Goal: Transaction & Acquisition: Book appointment/travel/reservation

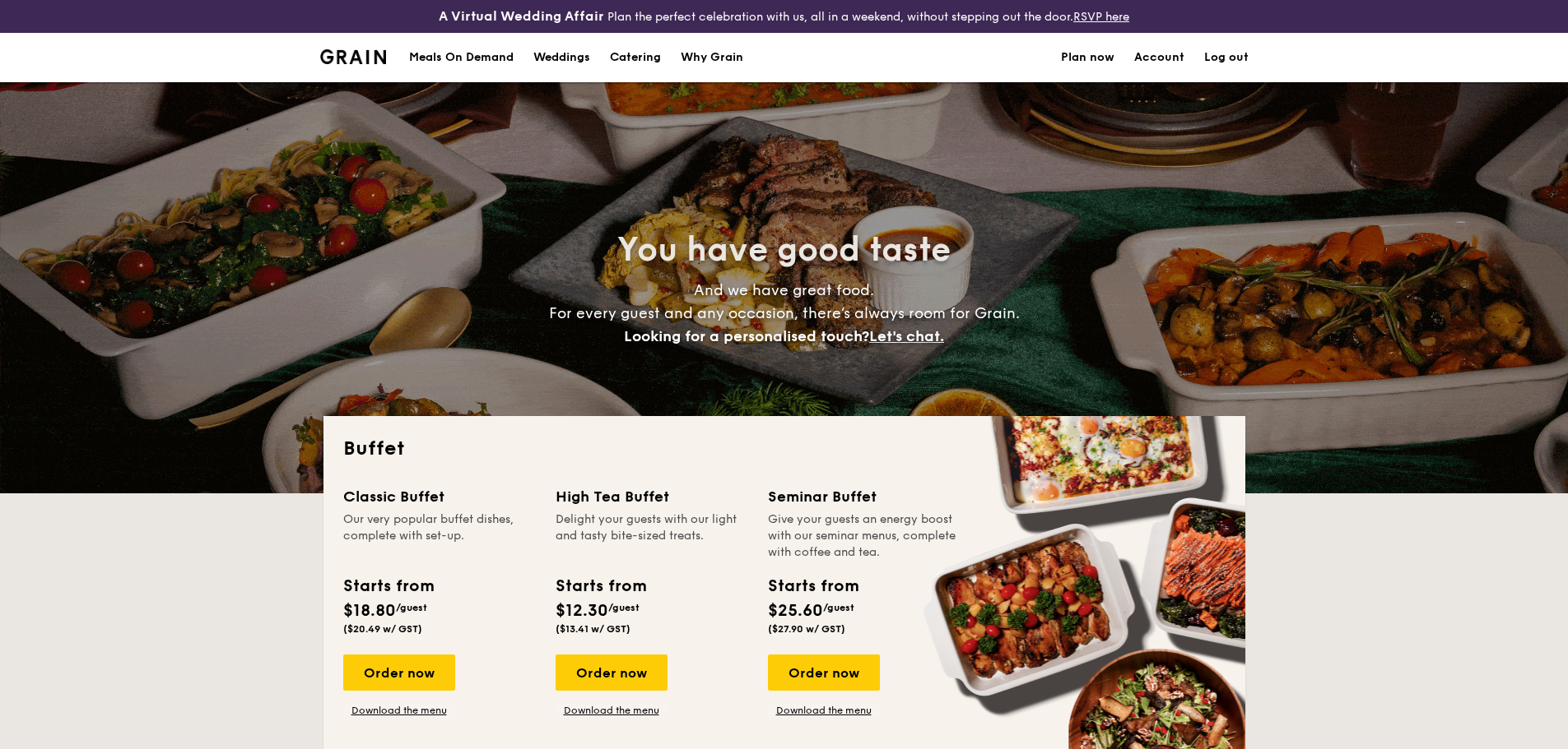
select select
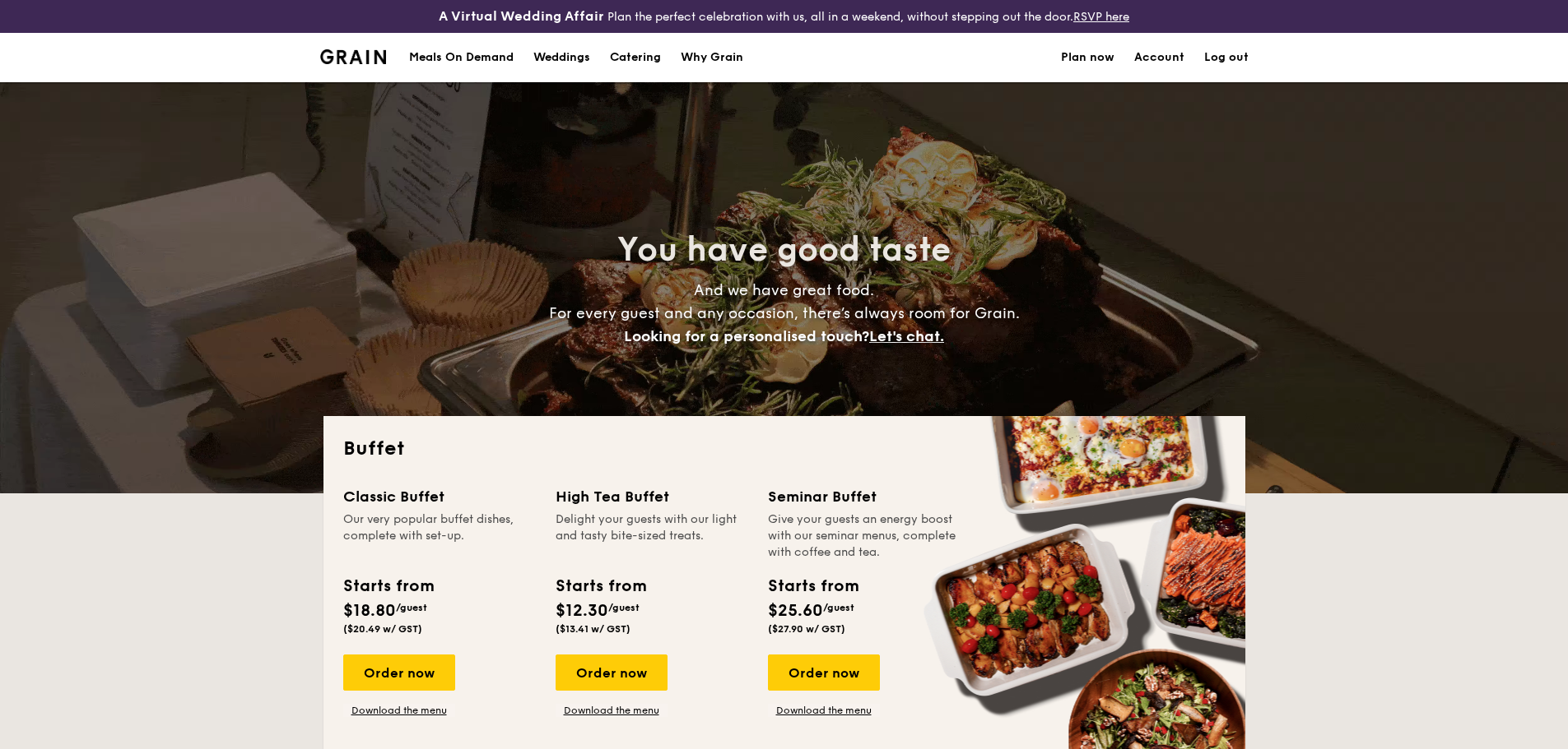
scroll to position [247, 0]
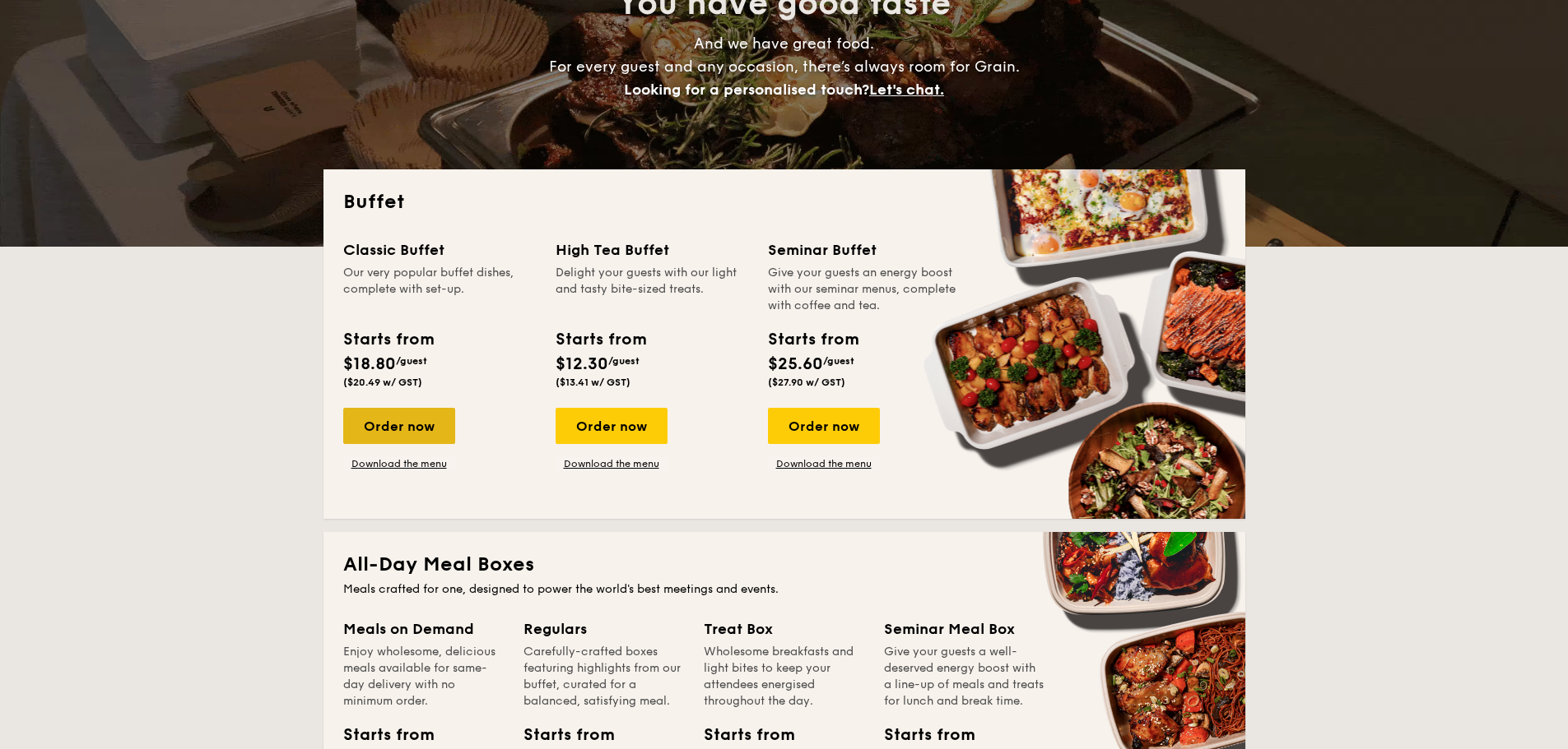
click at [421, 431] on div "Order now" at bounding box center [399, 426] width 112 height 36
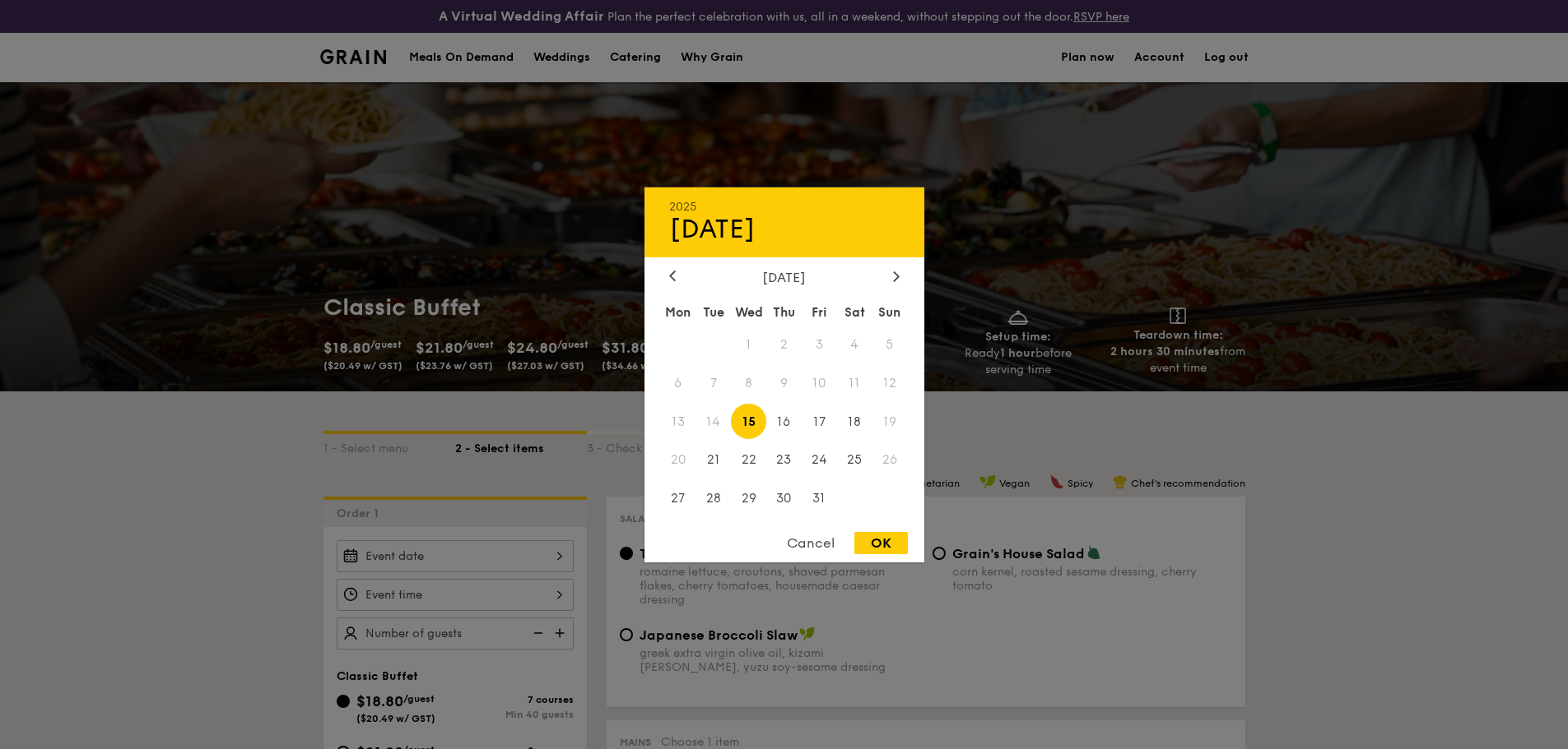
click at [526, 560] on div "2025 Oct [DATE] Tue Wed Thu Fri Sat Sun 1 2 3 4 5 6 7 8 9 10 11 12 13 14 15 16 …" at bounding box center [454, 557] width 237 height 32
click at [861, 421] on span "18" at bounding box center [854, 421] width 35 height 35
click at [881, 546] on div "OK" at bounding box center [880, 543] width 53 height 23
type input "[DATE]"
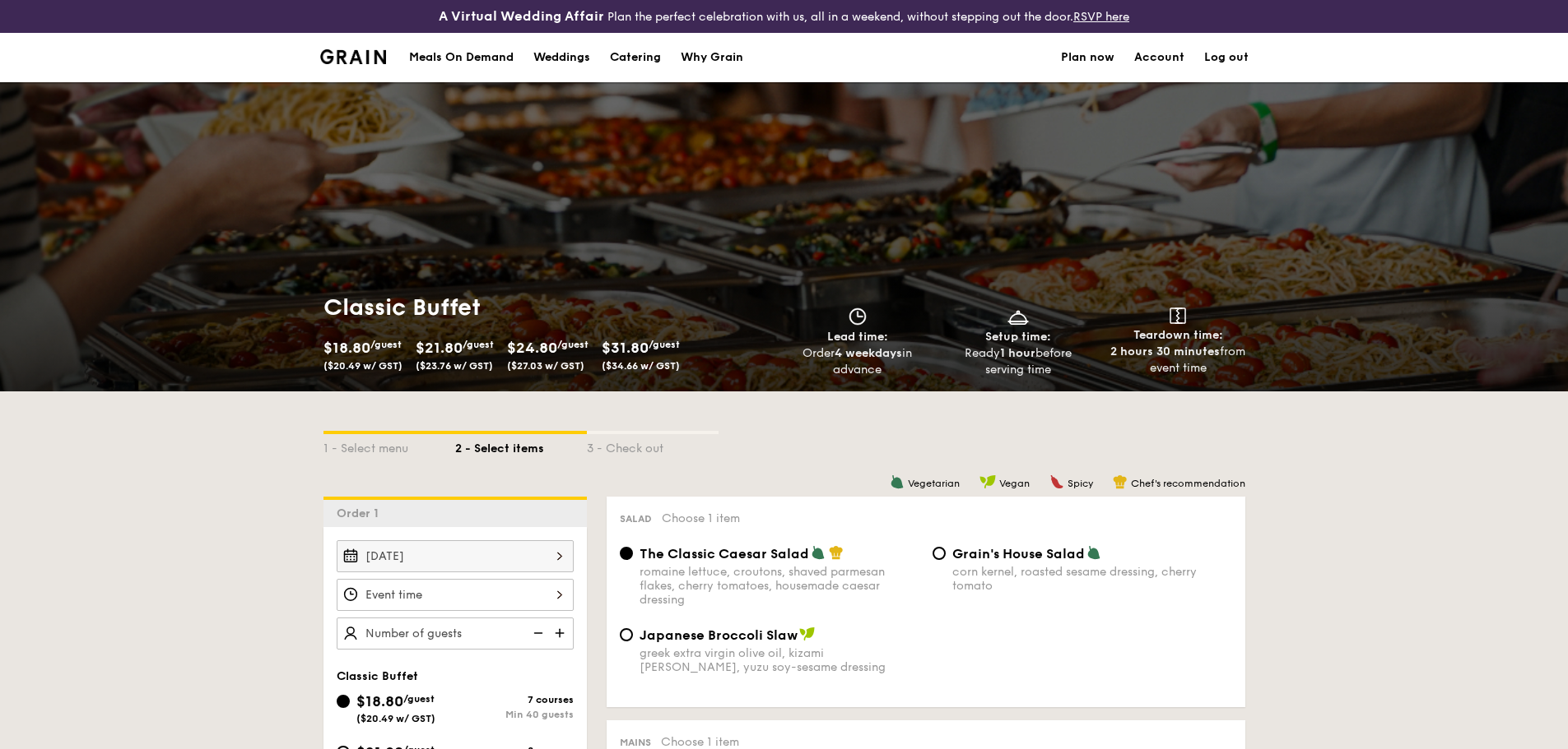
click at [504, 589] on div at bounding box center [454, 595] width 237 height 32
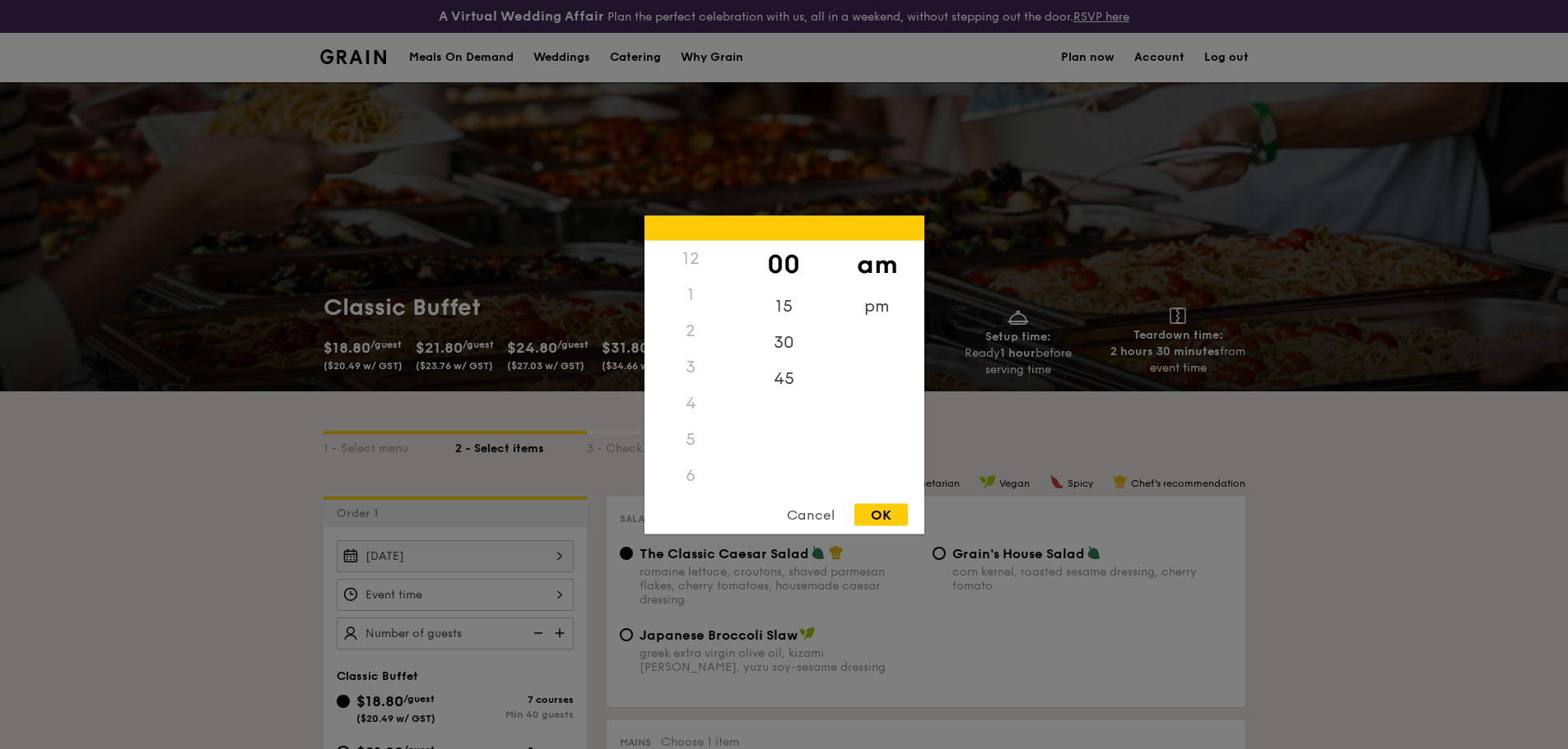
scroll to position [195, 0]
click at [690, 252] on div "5" at bounding box center [691, 244] width 93 height 36
click at [690, 326] on div "5" at bounding box center [691, 326] width 93 height 36
click at [690, 331] on div "5" at bounding box center [691, 326] width 93 height 36
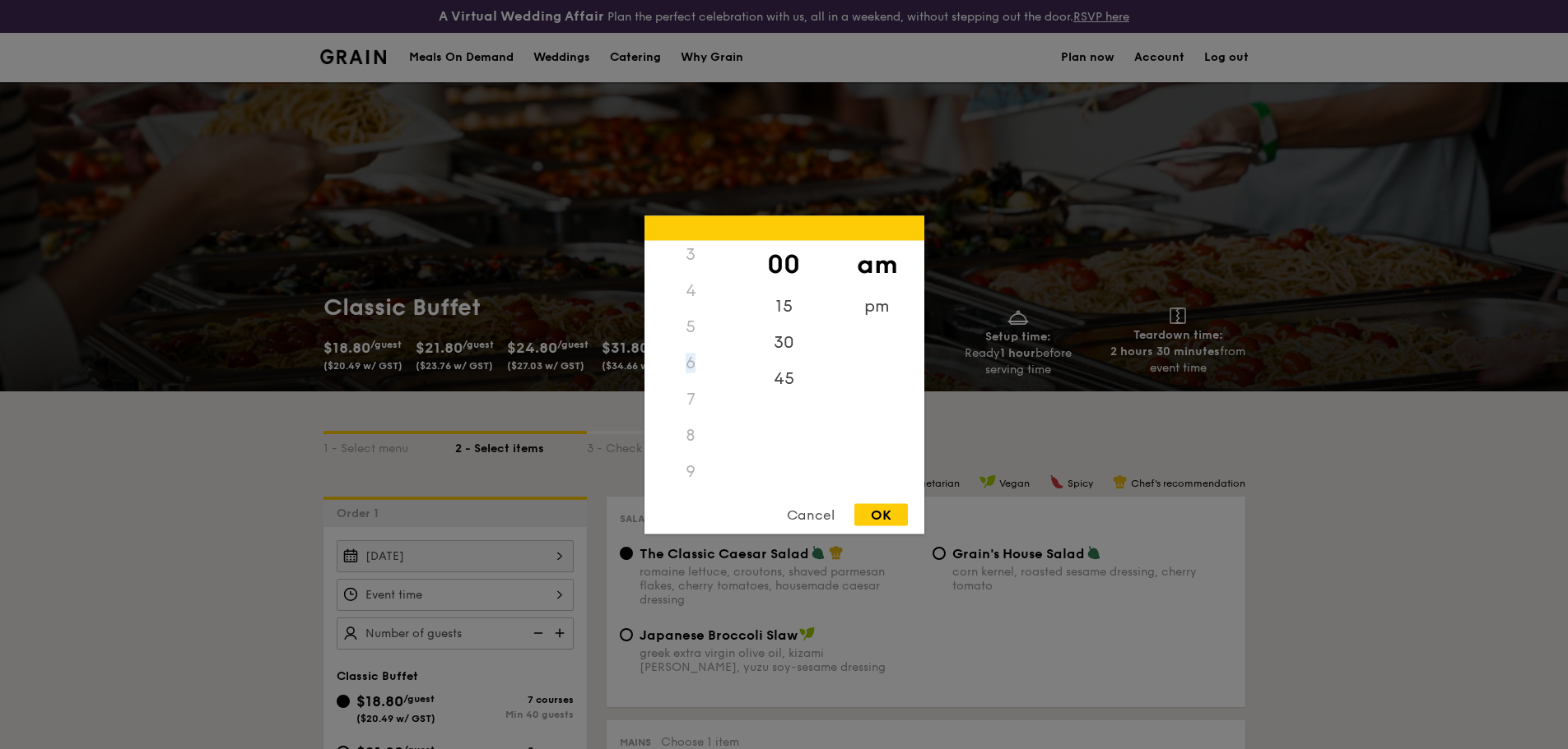
drag, startPoint x: 692, startPoint y: 329, endPoint x: 696, endPoint y: 352, distance: 23.3
click at [696, 352] on div "12 1 2 3 4 5 6 7 8 9 10 11" at bounding box center [691, 365] width 93 height 251
drag, startPoint x: 687, startPoint y: 331, endPoint x: 689, endPoint y: 319, distance: 12.2
click at [689, 319] on div "5" at bounding box center [691, 326] width 93 height 36
click at [690, 325] on div "5" at bounding box center [691, 326] width 93 height 36
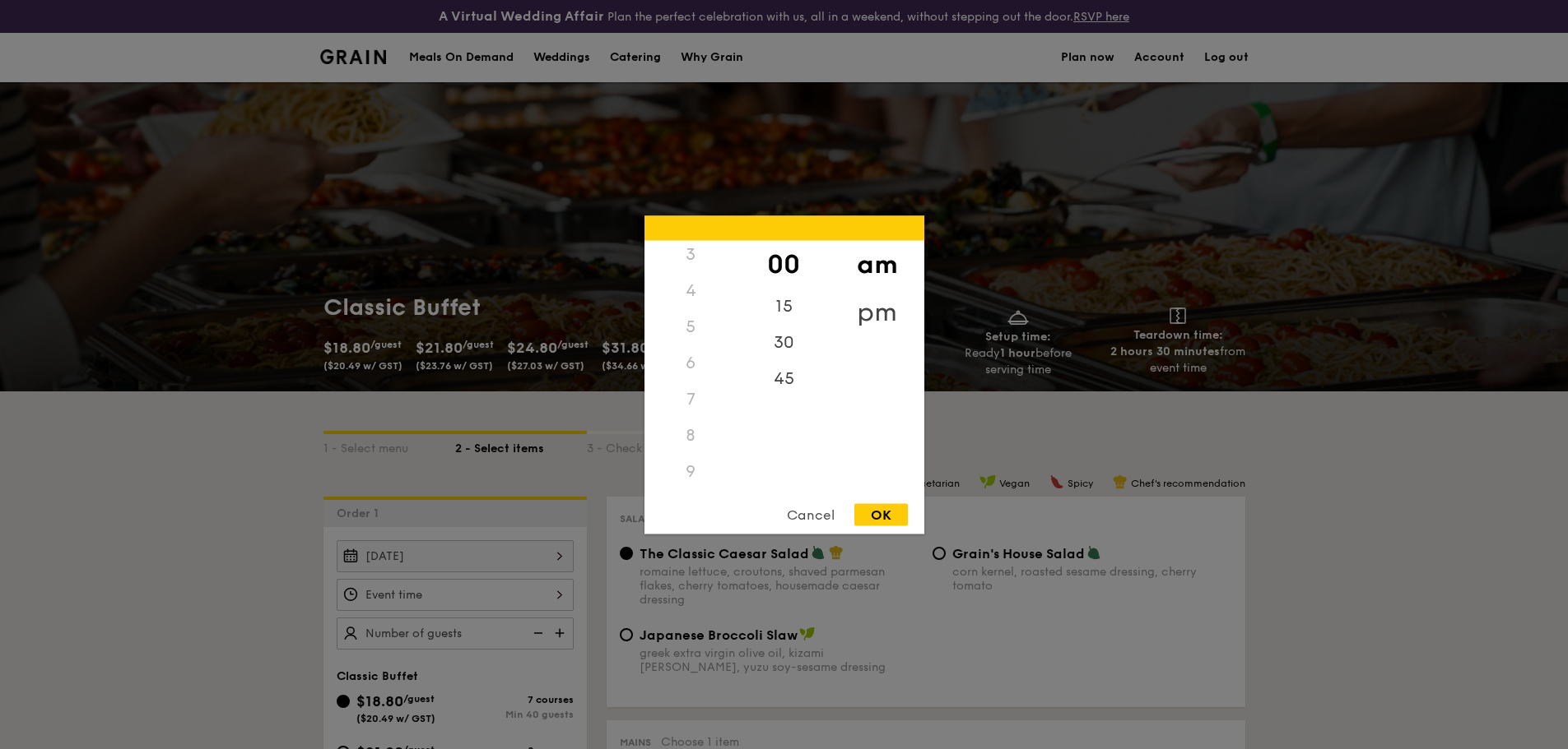
click at [877, 312] on div "pm" at bounding box center [876, 311] width 93 height 48
click at [681, 325] on div "5" at bounding box center [691, 332] width 93 height 48
click at [786, 352] on div "30" at bounding box center [784, 348] width 93 height 48
click at [897, 513] on div "OK" at bounding box center [880, 515] width 53 height 23
type input "5:30PM"
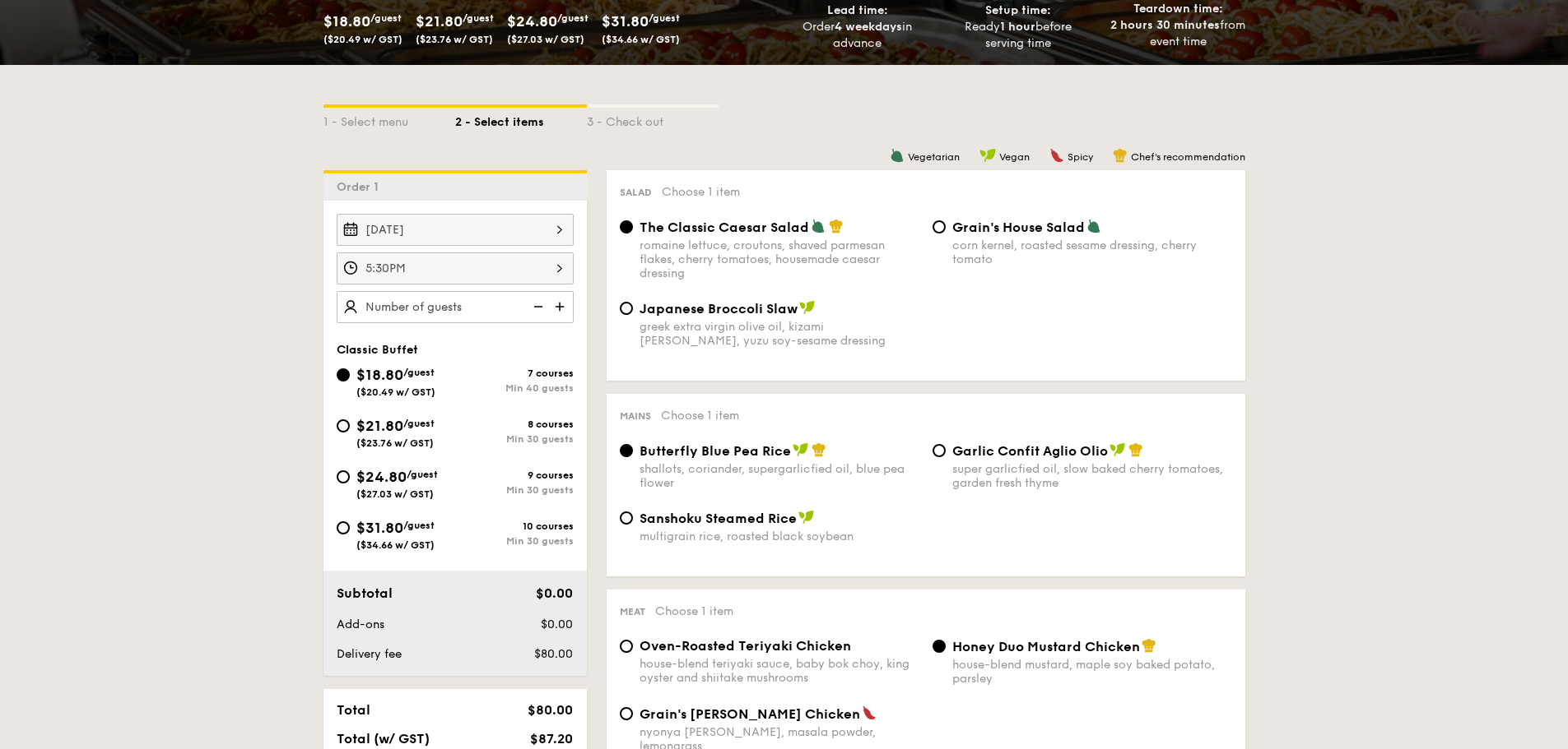
scroll to position [329, 0]
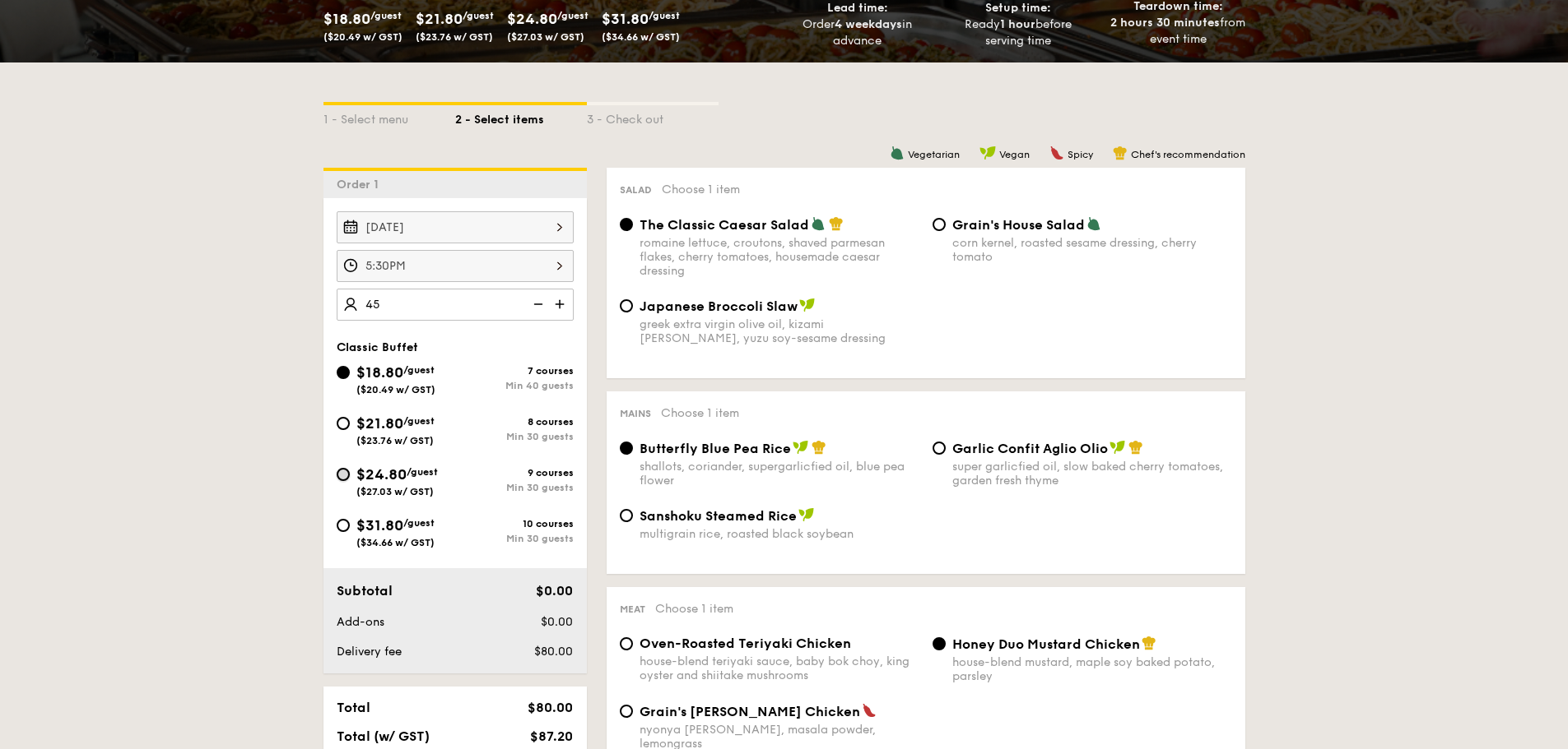
type input "45 guests"
click at [341, 478] on input "$24.80 /guest ($27.03 w/ GST) 9 courses Min 30 guests" at bounding box center [343, 474] width 14 height 14
radio input "true"
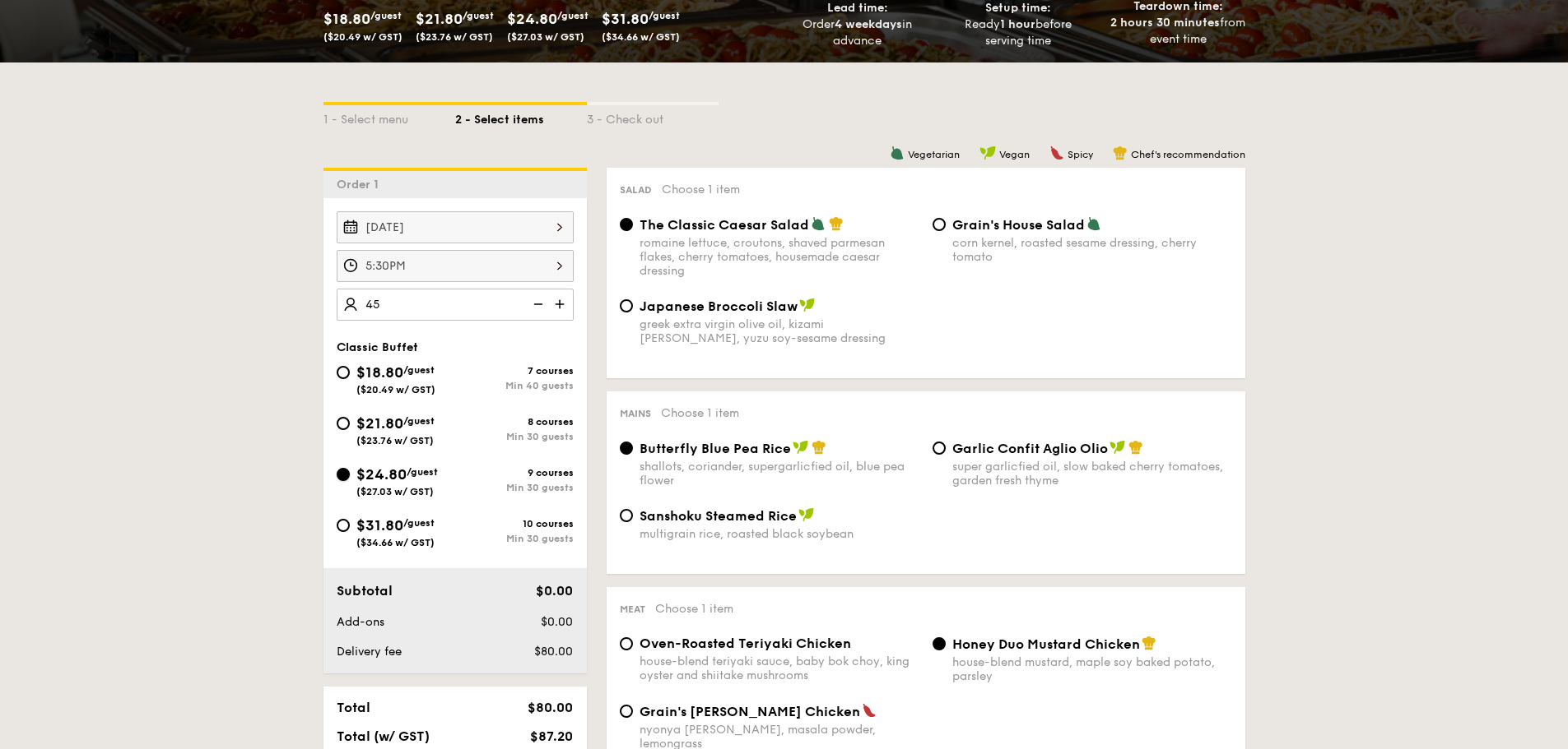
radio input "true"
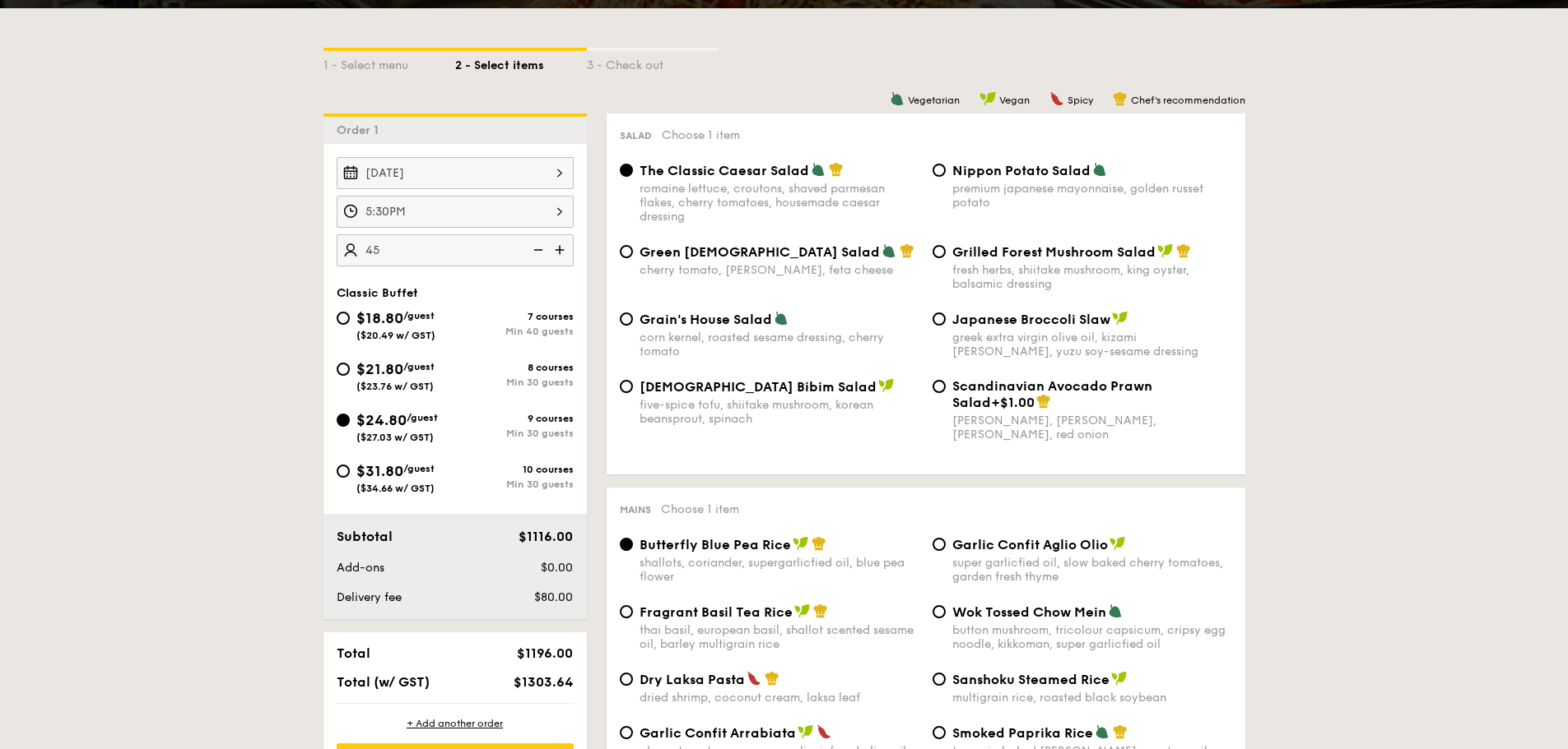
scroll to position [411, 0]
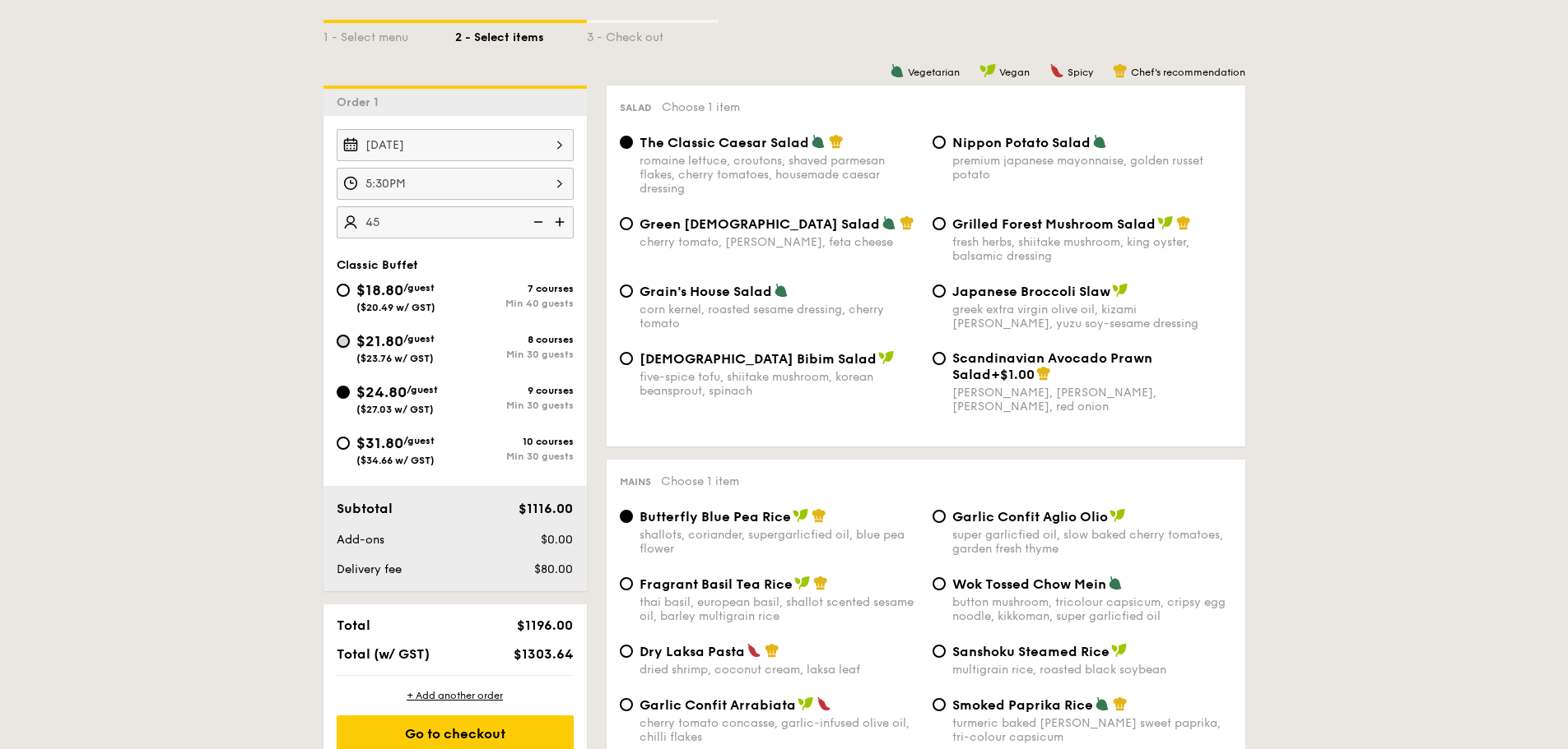
click at [342, 343] on input "$21.80 /guest ($23.76 w/ GST) 8 courses Min 30 guests" at bounding box center [343, 341] width 14 height 14
radio input "true"
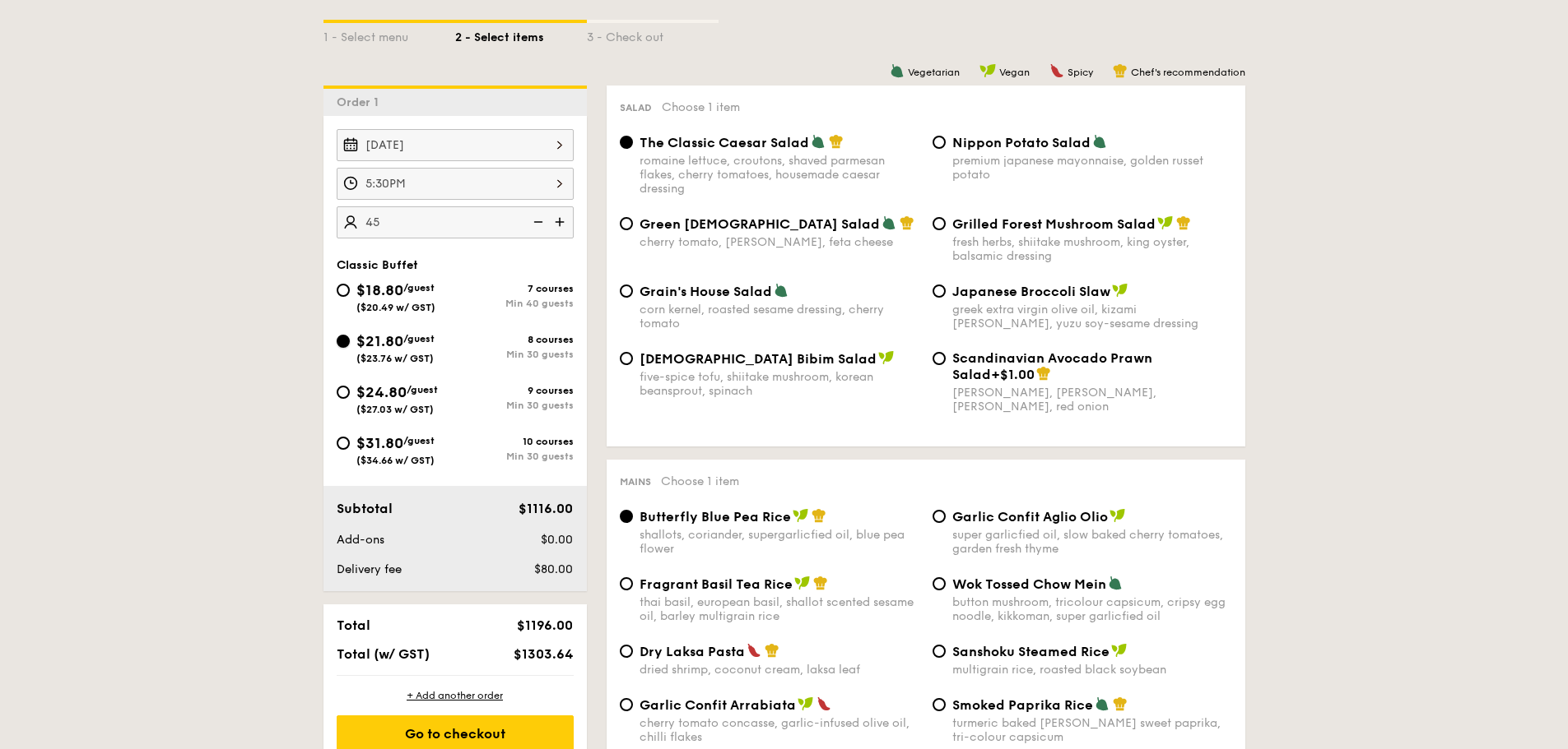
radio input "true"
click at [344, 396] on input "$24.80 /guest ($27.03 w/ GST) 9 courses Min 30 guests" at bounding box center [343, 392] width 14 height 14
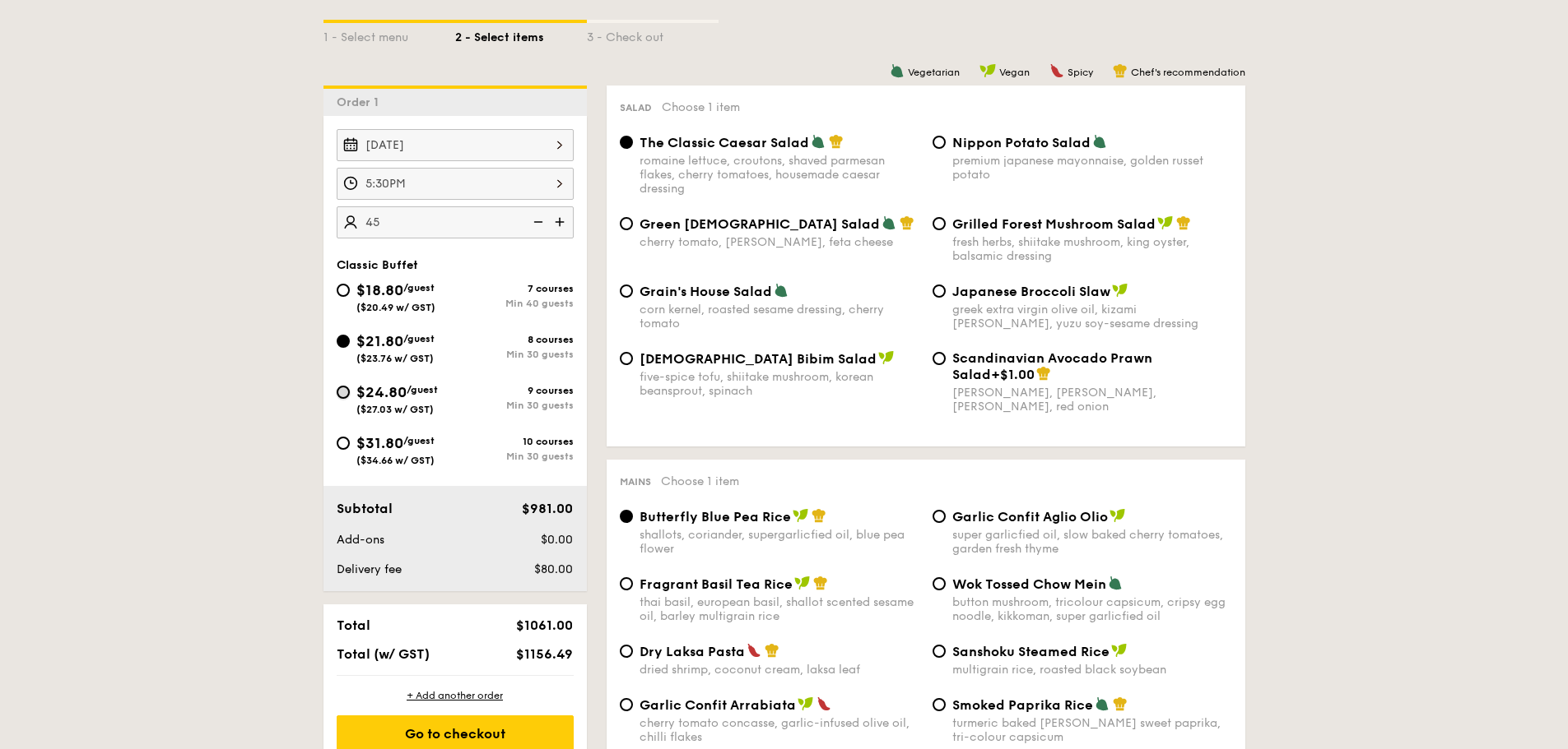
radio input "true"
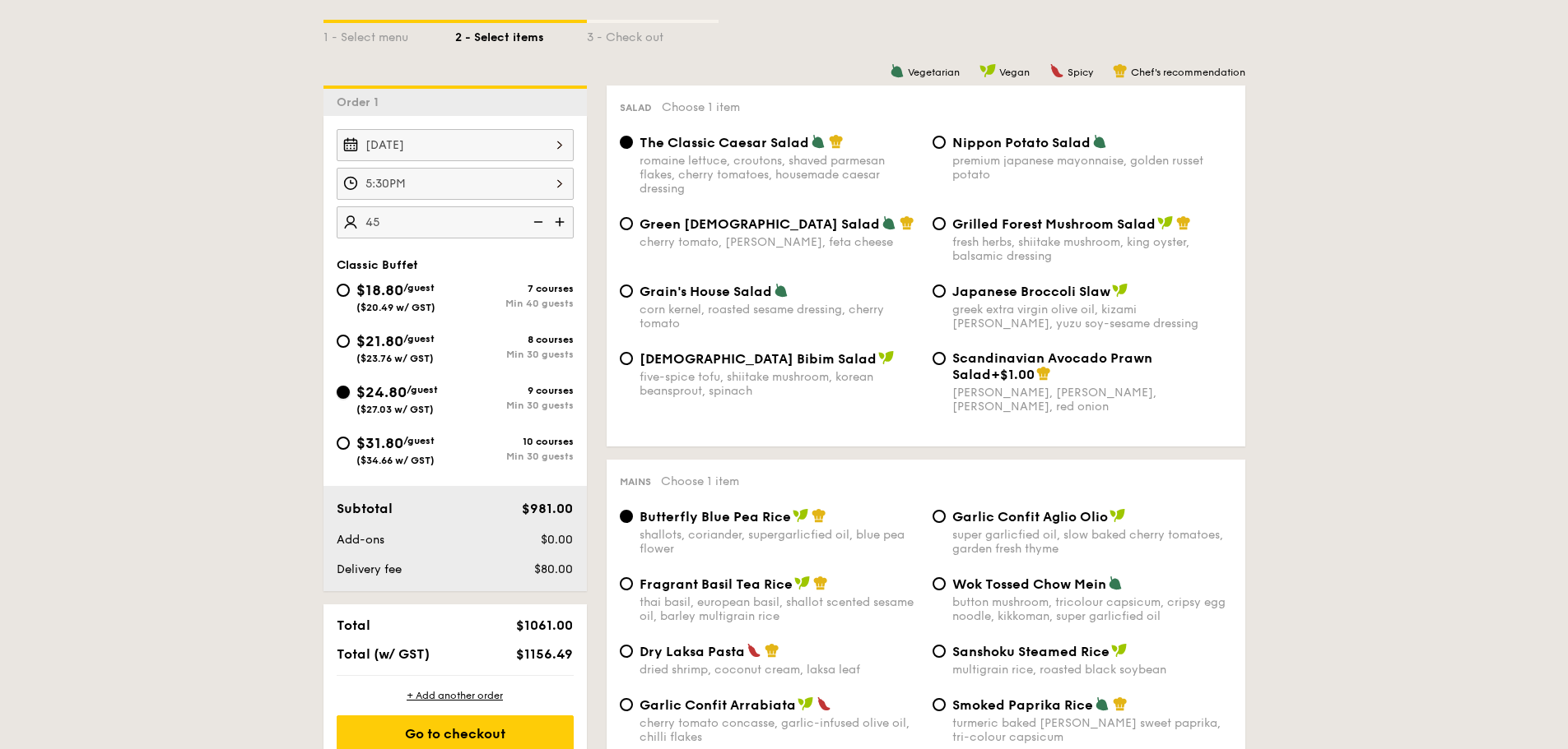
radio input "true"
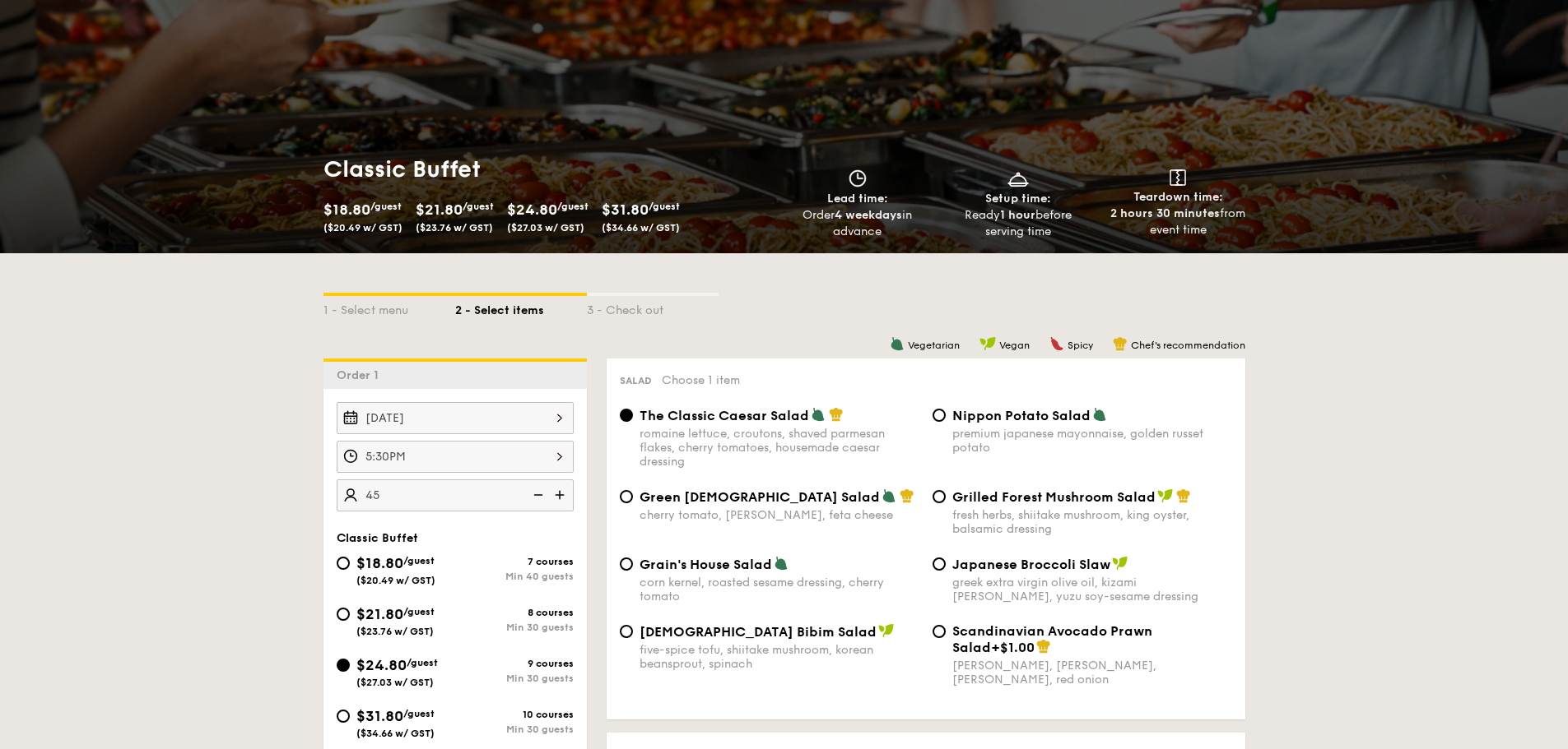
scroll to position [165, 0]
